Goal: Information Seeking & Learning: Learn about a topic

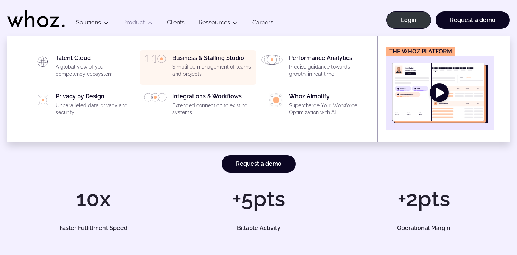
click at [187, 73] on p "Simplified management of teams and projects" at bounding box center [212, 71] width 80 height 14
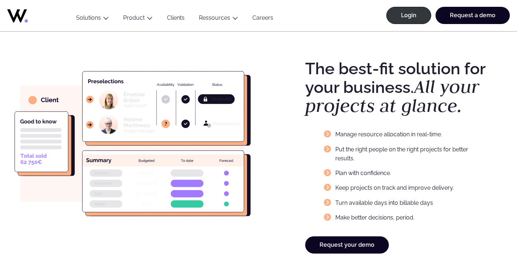
scroll to position [1148, 0]
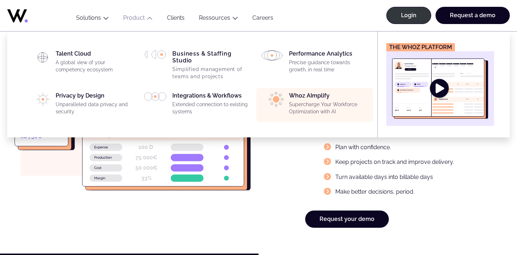
click at [292, 103] on p "Supercharge Your Workforce Optimization with AI" at bounding box center [329, 108] width 80 height 14
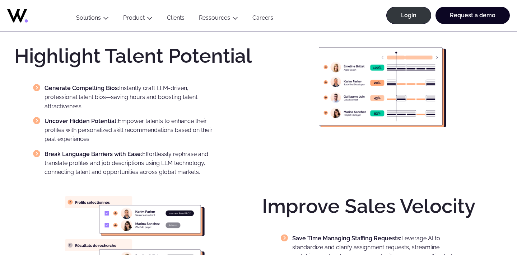
scroll to position [516, 0]
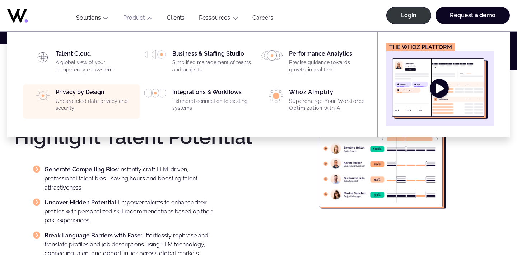
click at [100, 93] on div "Privacy by Design Unparalleled data privacy and security" at bounding box center [96, 102] width 80 height 26
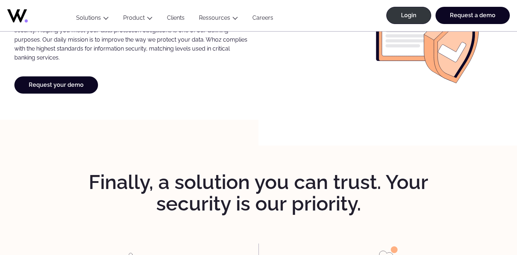
scroll to position [548, 0]
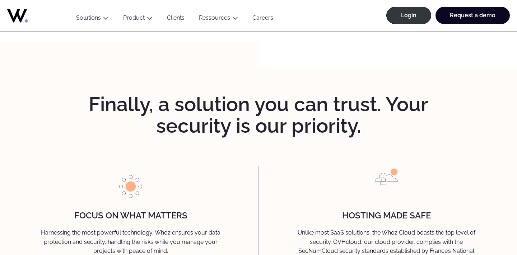
scroll to position [656, 0]
